Goal: Communication & Community: Connect with others

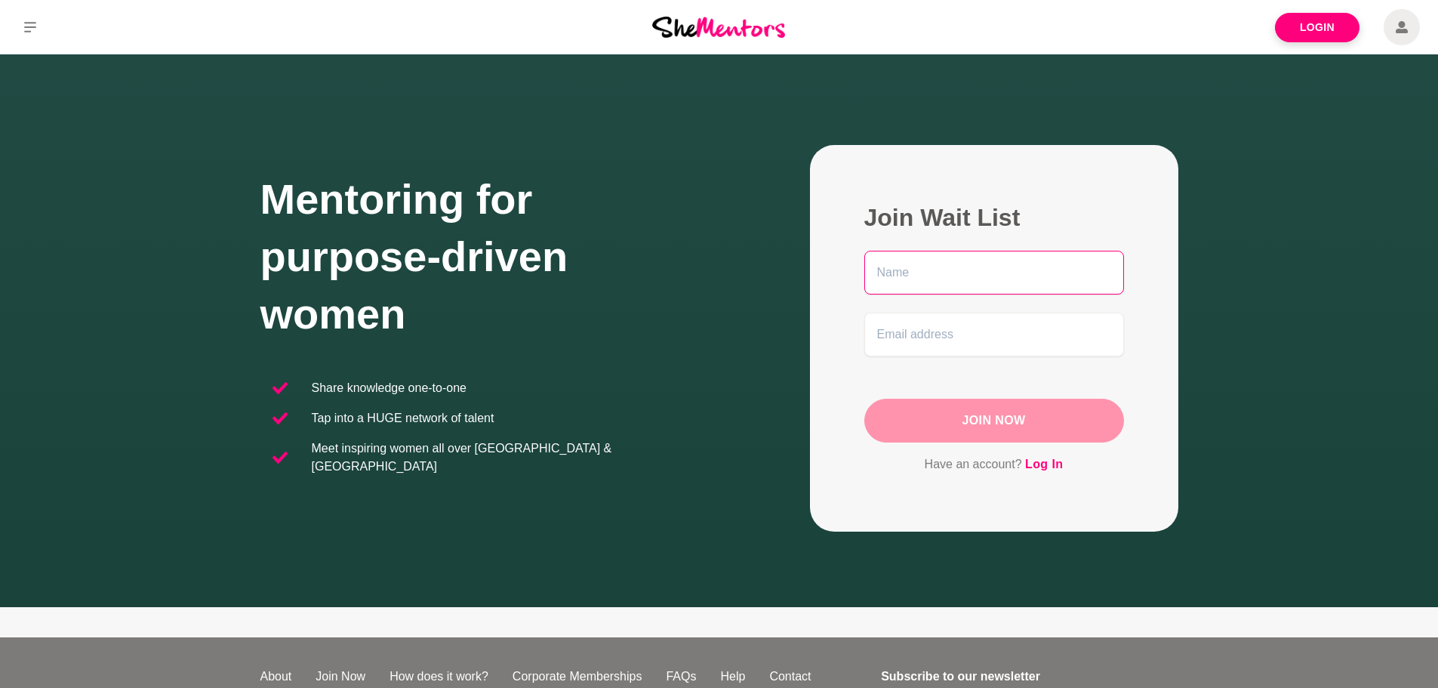
click at [944, 267] on input "text" at bounding box center [994, 273] width 260 height 44
click at [823, 277] on figure "Join Wait List Join Now Have an account? Log In" at bounding box center [994, 338] width 368 height 386
click at [1306, 30] on link "Login" at bounding box center [1317, 27] width 85 height 29
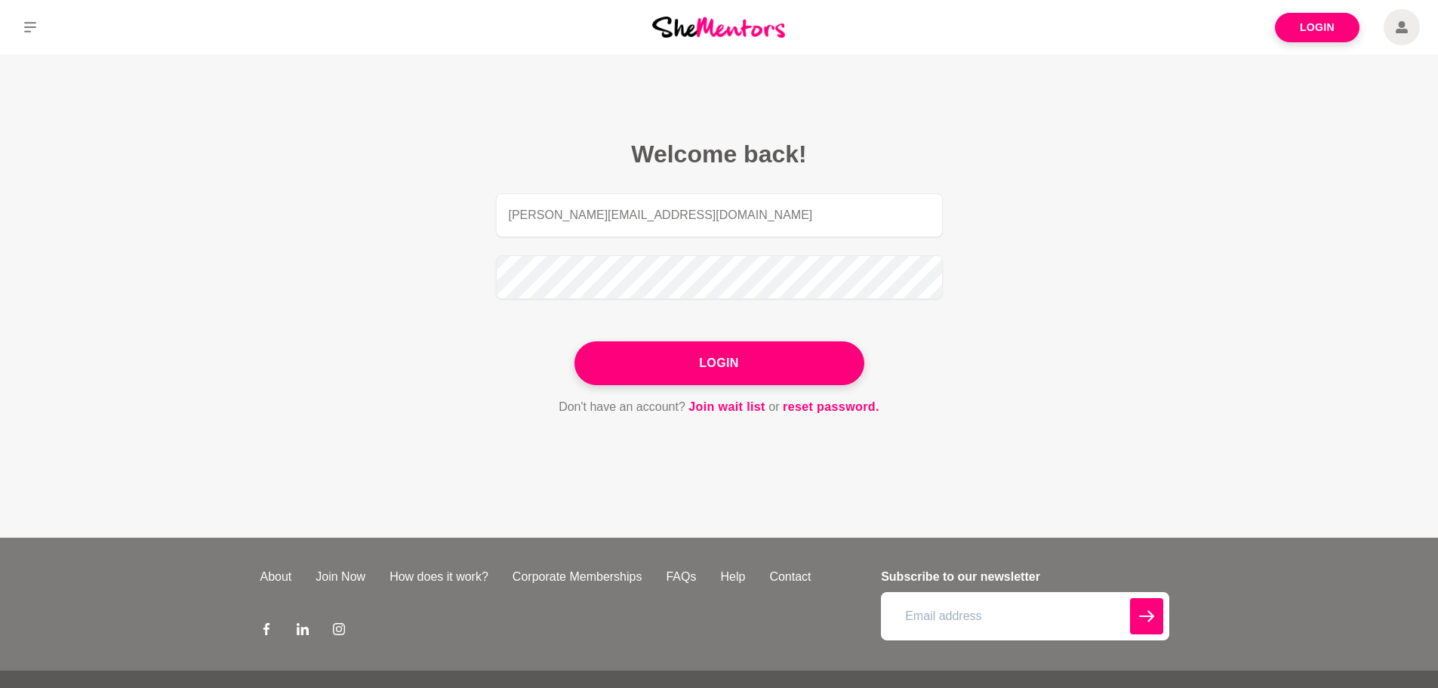
click at [734, 352] on button "Login" at bounding box center [719, 363] width 290 height 44
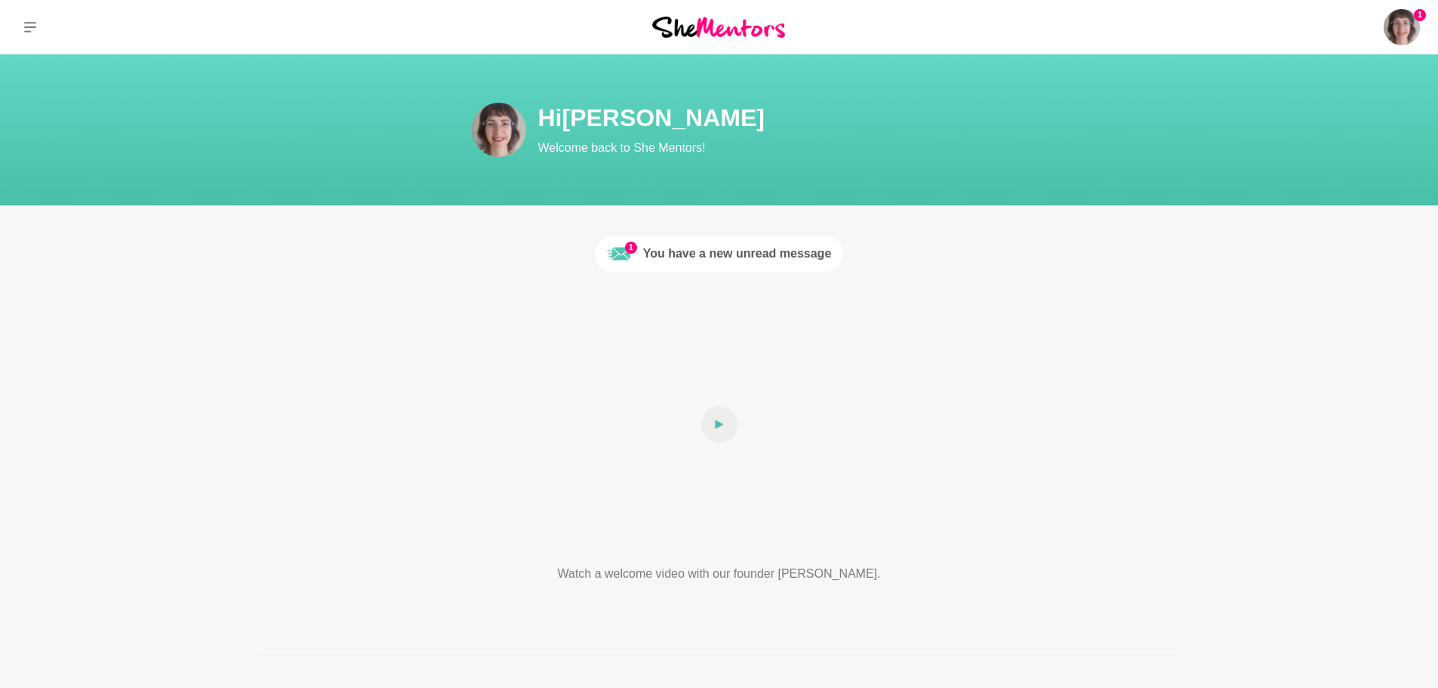
click at [736, 247] on div "You have a new unread message" at bounding box center [737, 254] width 189 height 18
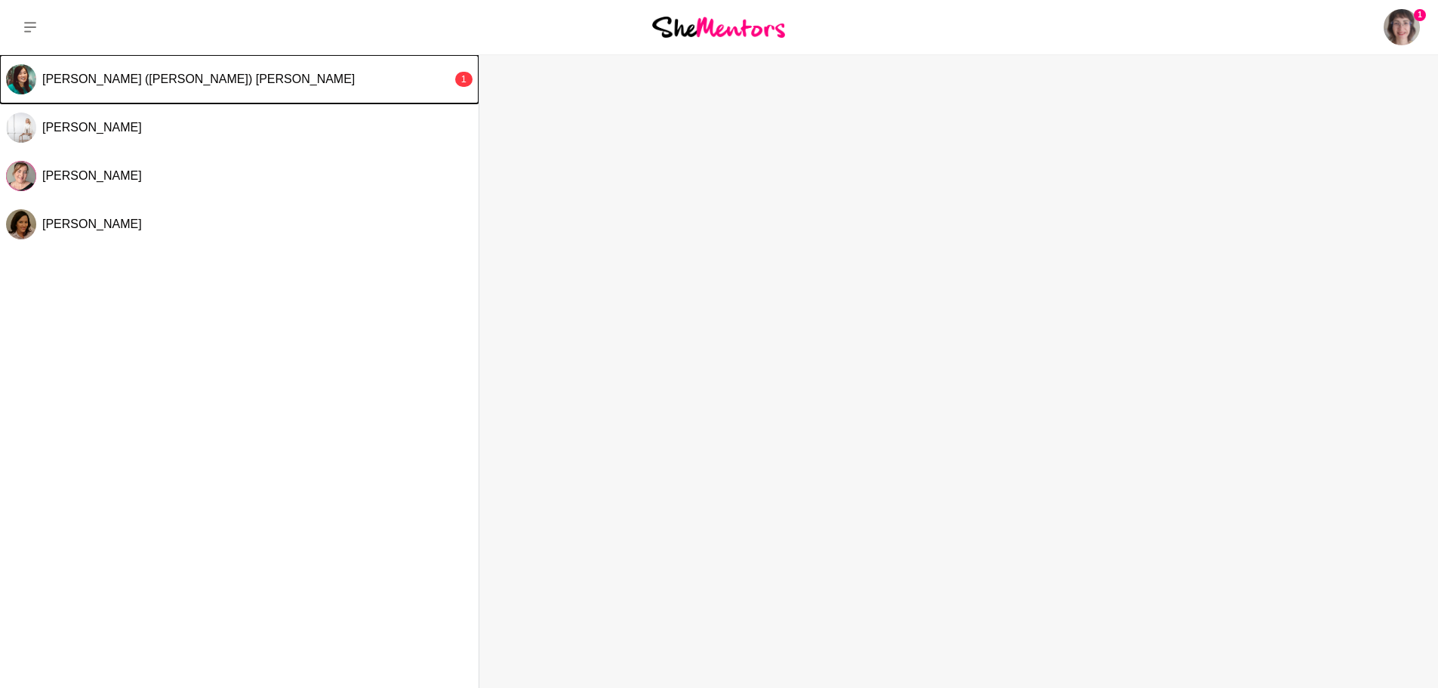
click at [422, 76] on div "[PERSON_NAME] ([PERSON_NAME]) [PERSON_NAME]" at bounding box center [247, 79] width 410 height 15
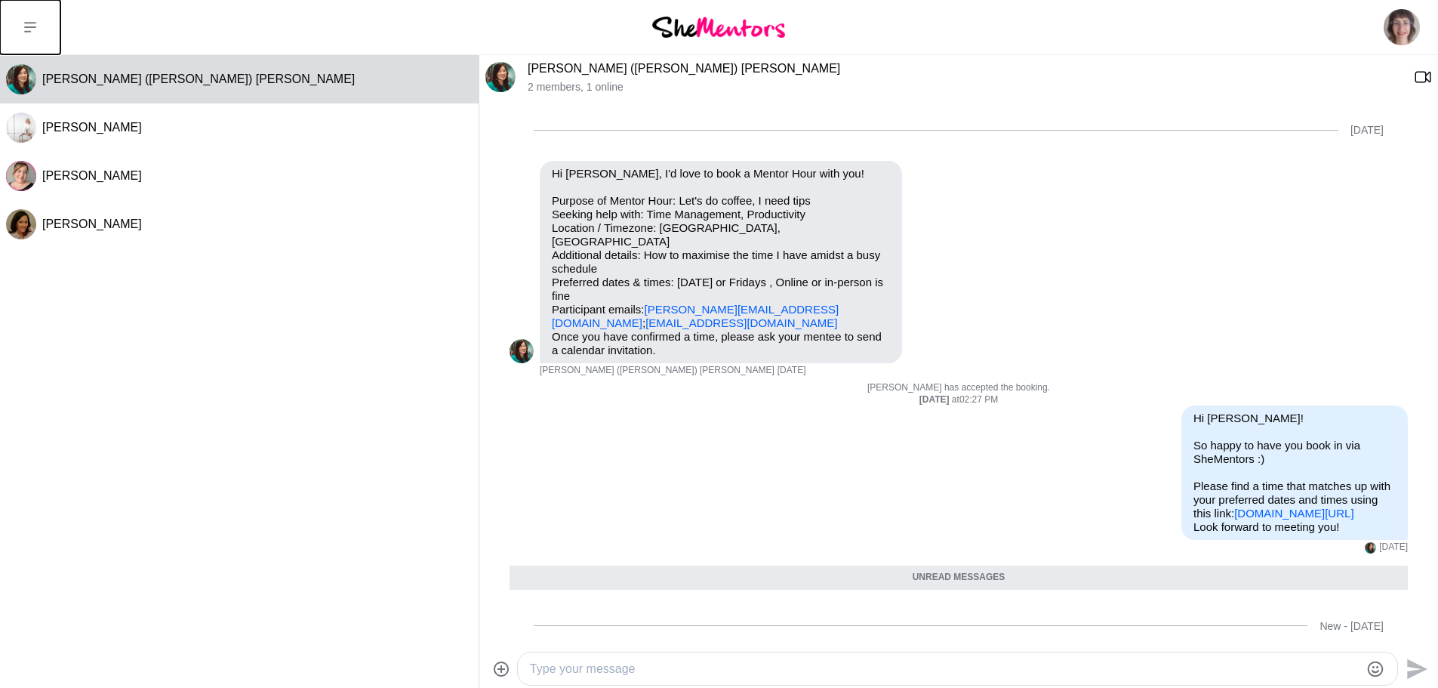
click at [42, 22] on button at bounding box center [30, 27] width 60 height 54
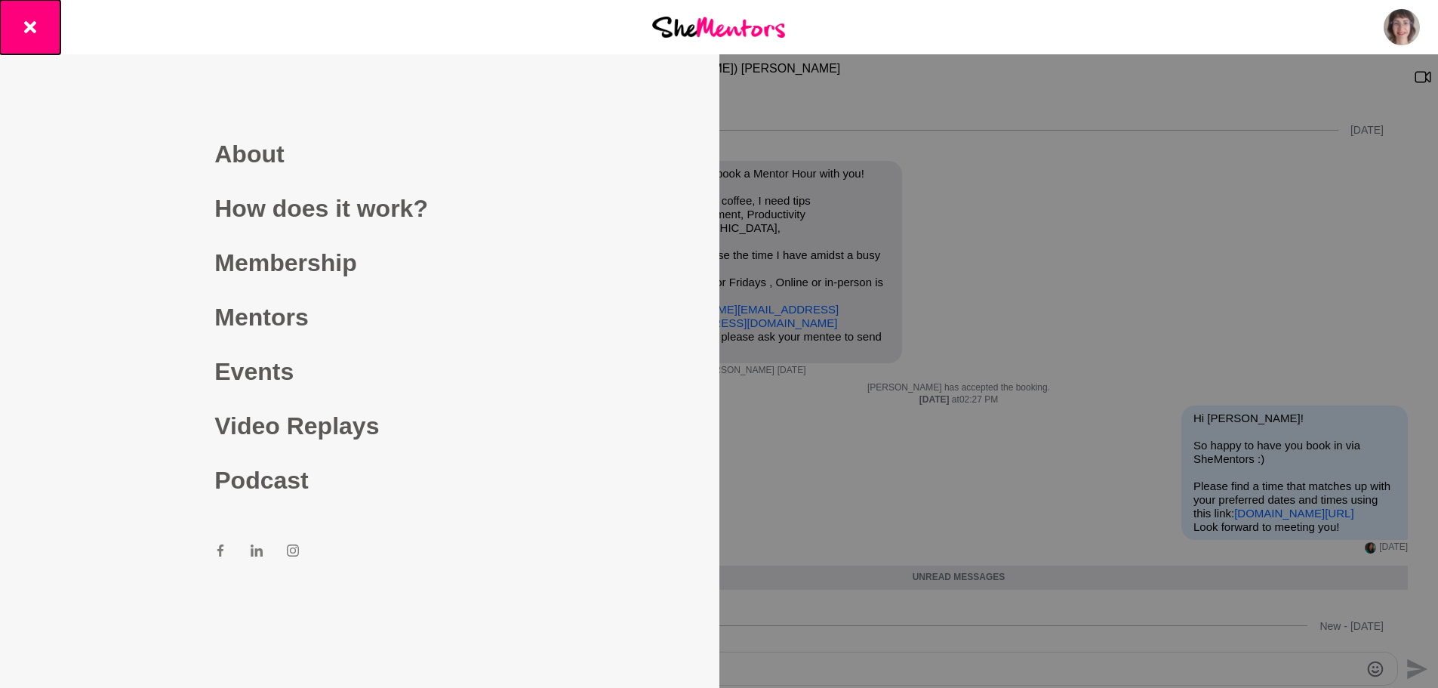
click at [42, 22] on button at bounding box center [30, 27] width 60 height 54
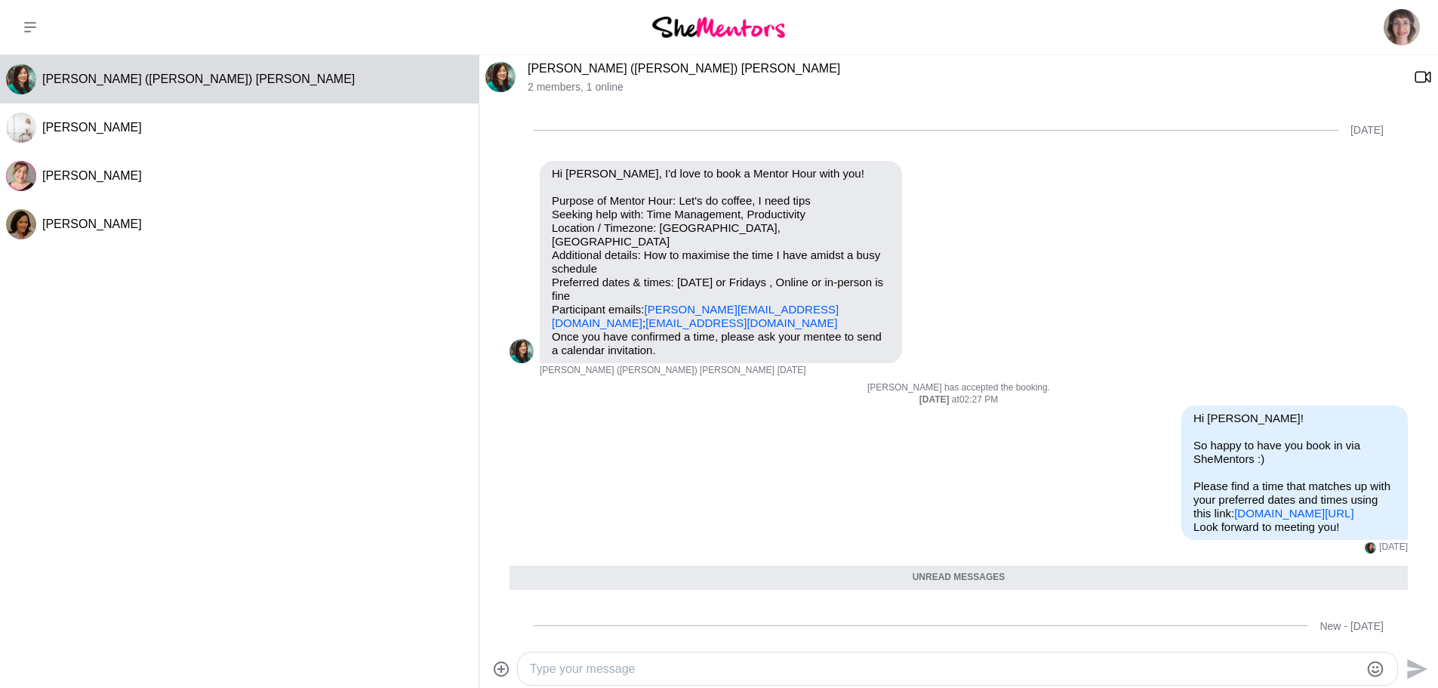
click at [1396, 34] on img at bounding box center [1401, 27] width 36 height 36
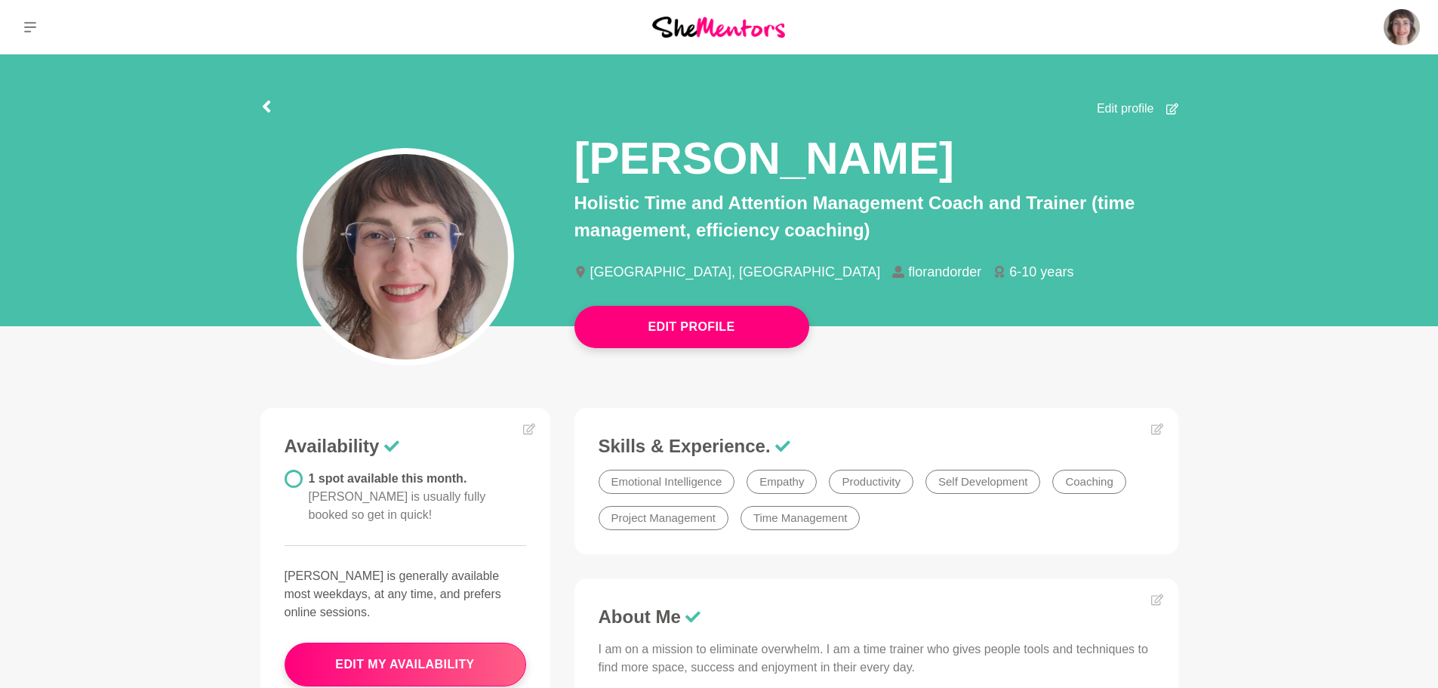
click at [1386, 31] on img at bounding box center [1401, 27] width 36 height 36
click at [1398, 28] on img at bounding box center [1401, 27] width 36 height 36
click at [0, 0] on p "Profile" at bounding box center [0, 0] width 0 height 0
click at [722, 336] on button "Edit Profile" at bounding box center [691, 327] width 235 height 42
